Goal: Check status: Check status

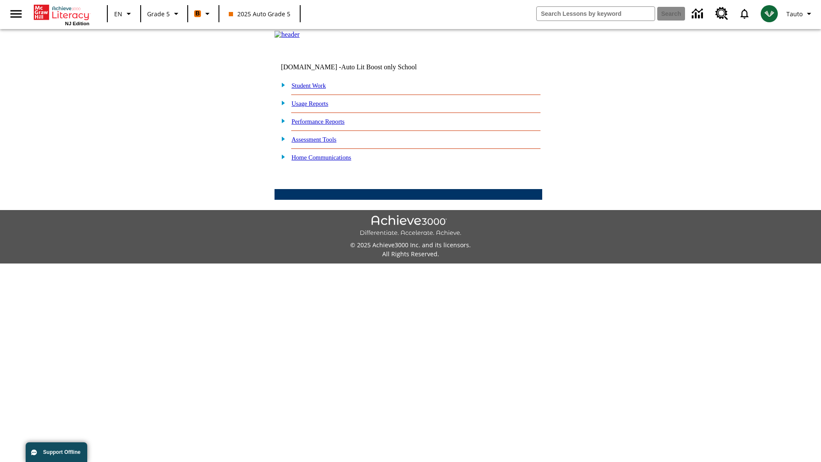
click at [314, 89] on link "Student Work" at bounding box center [309, 85] width 34 height 7
select select "/options/reports/?report_id=12&atype=4&section=2"
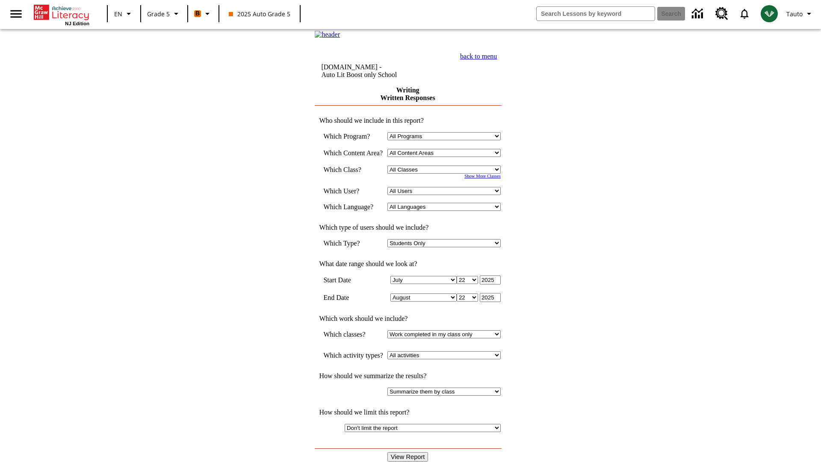
click at [447, 174] on select "Select a Class: All Classes 2025 Auto Grade 5 OL 2025 Auto Grade 6" at bounding box center [444, 170] width 113 height 8
select select "11133131"
click at [447, 195] on select "All Users Cat, Sautoen Cat, Sautoes Cat, Sautoss Donotlogin, Sautoen Twoschools…" at bounding box center [444, 191] width 113 height 8
select select "21437107"
click at [409, 452] on input "View Report" at bounding box center [408, 456] width 41 height 9
